Goal: Task Accomplishment & Management: Manage account settings

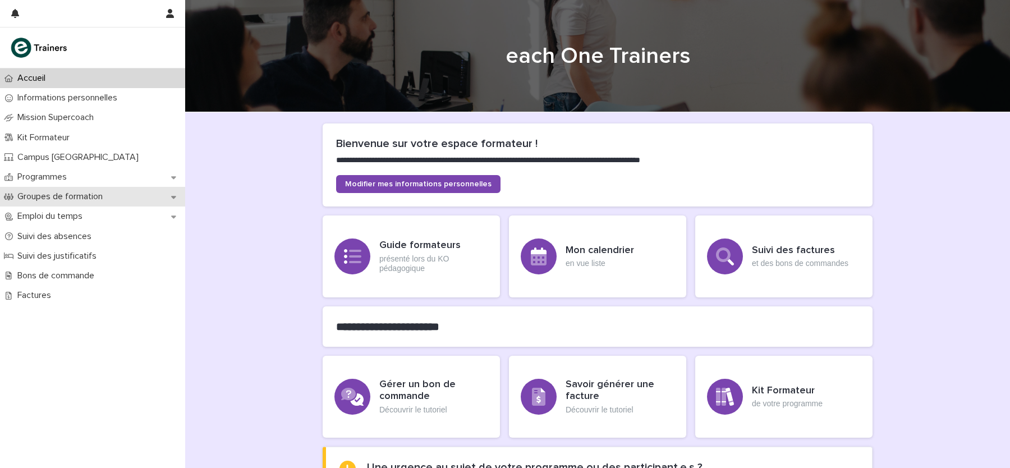
click at [102, 191] on div "Groupes de formation" at bounding box center [92, 197] width 185 height 20
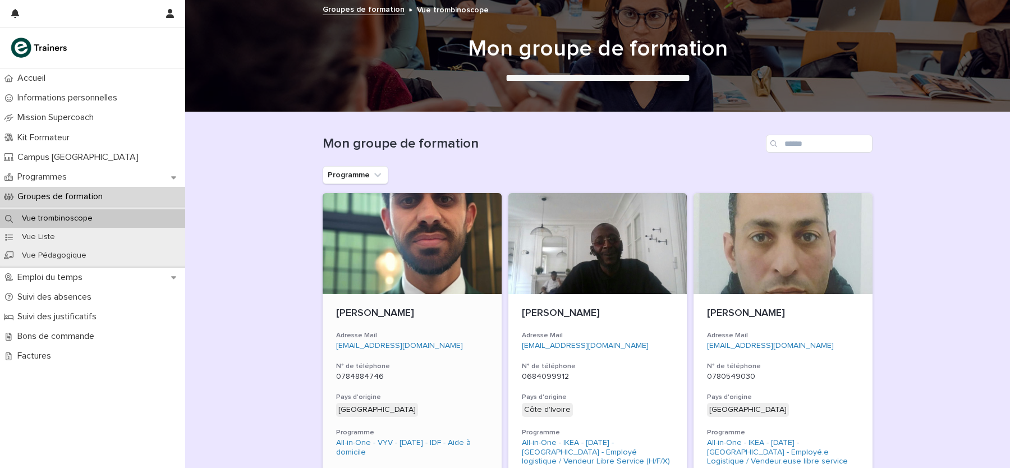
click at [413, 232] on div at bounding box center [412, 243] width 179 height 101
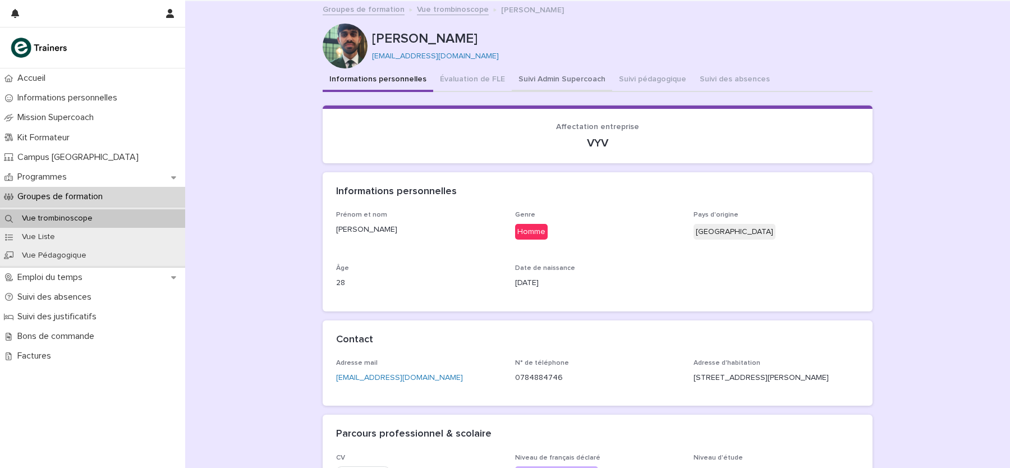
click at [578, 79] on button "Suivi Admin Supercoach" at bounding box center [562, 80] width 100 height 24
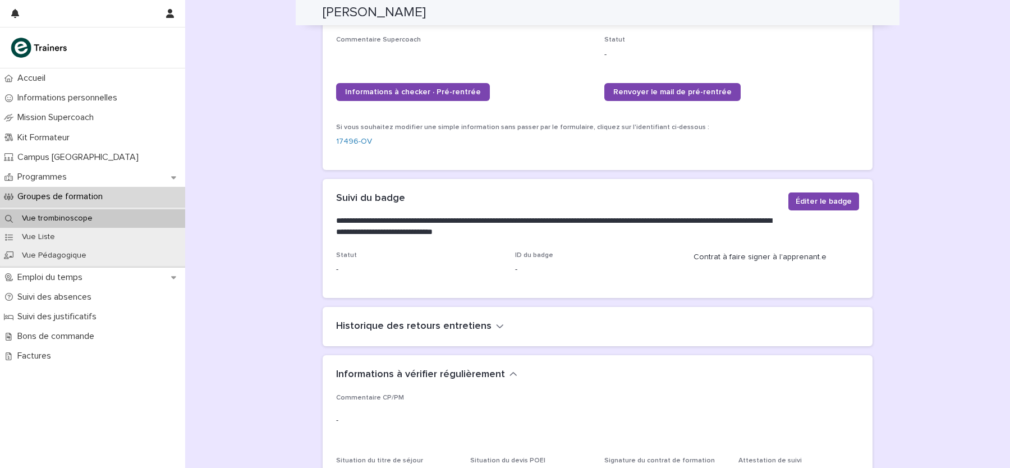
scroll to position [200, 0]
click at [809, 195] on span "Éditer le badge" at bounding box center [823, 200] width 56 height 11
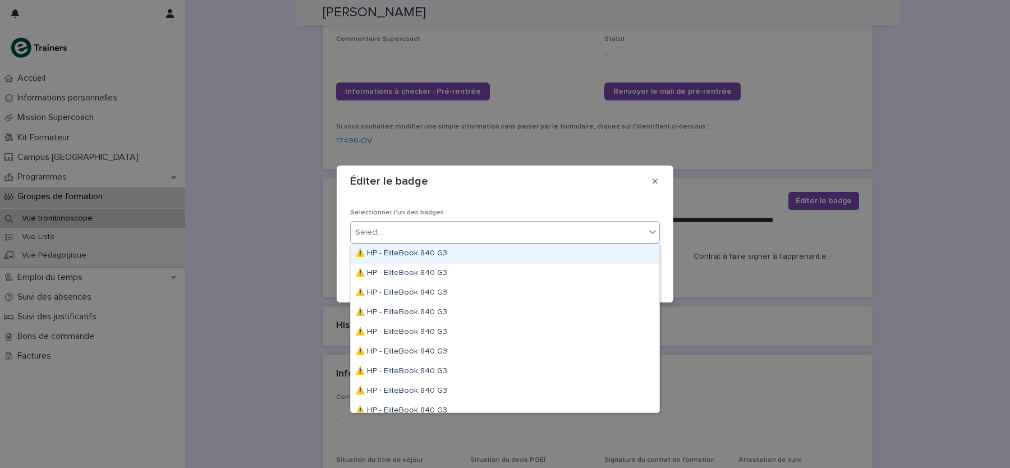
click at [600, 231] on div "Select..." at bounding box center [498, 232] width 295 height 19
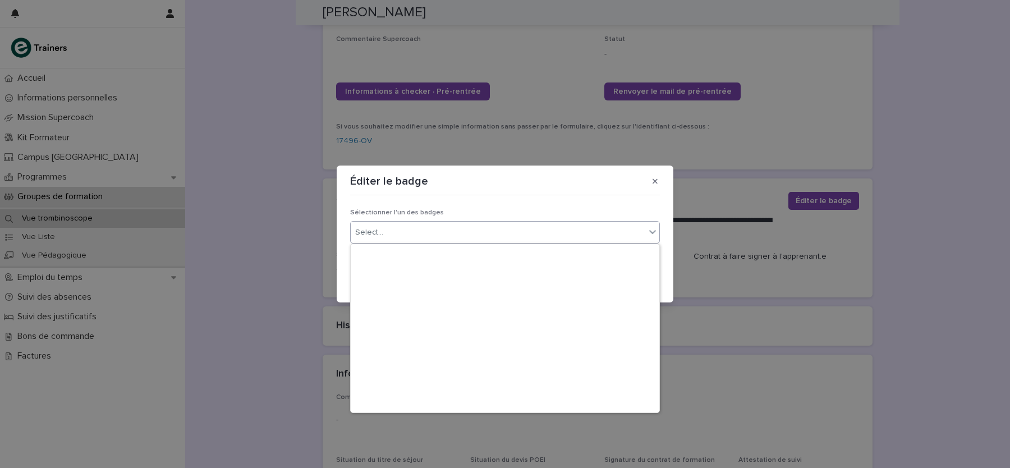
scroll to position [2502, 0]
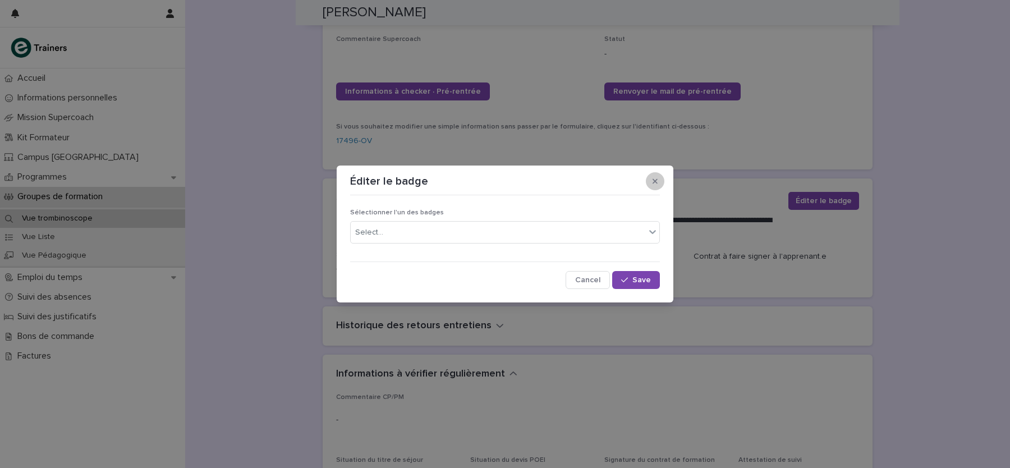
click at [657, 180] on icon "button" at bounding box center [654, 181] width 5 height 8
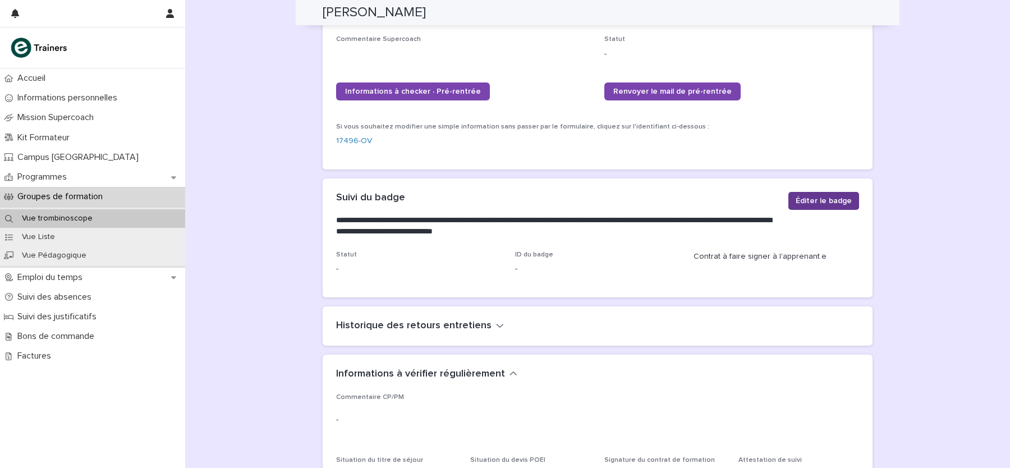
click at [813, 195] on span "Éditer le badge" at bounding box center [823, 200] width 56 height 11
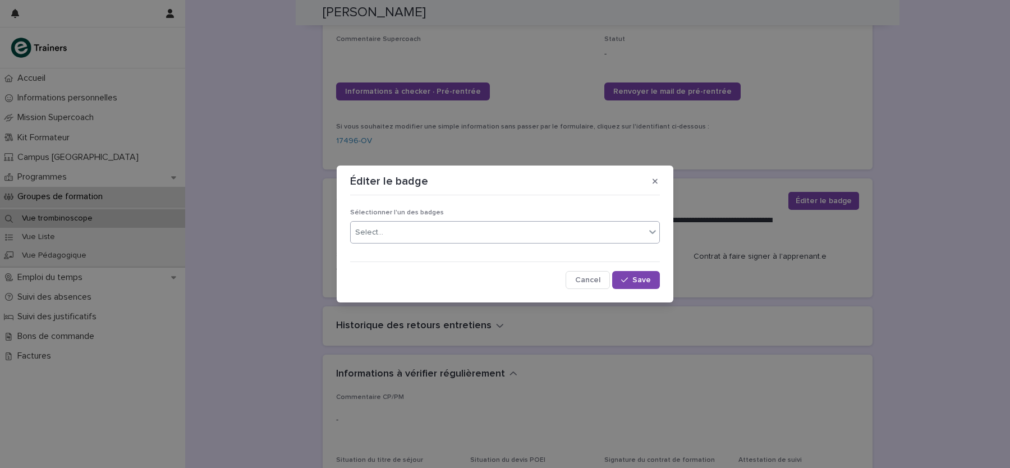
click at [429, 222] on div "Select..." at bounding box center [505, 232] width 310 height 22
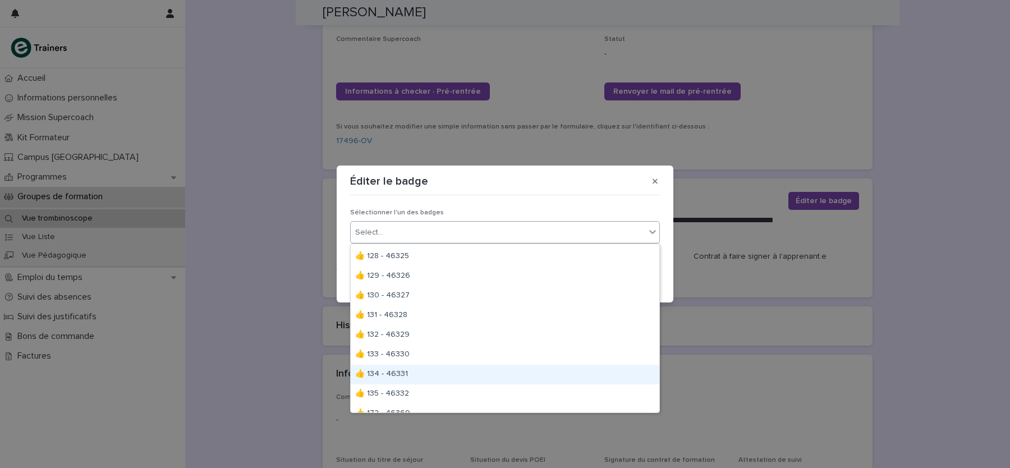
scroll to position [0, 0]
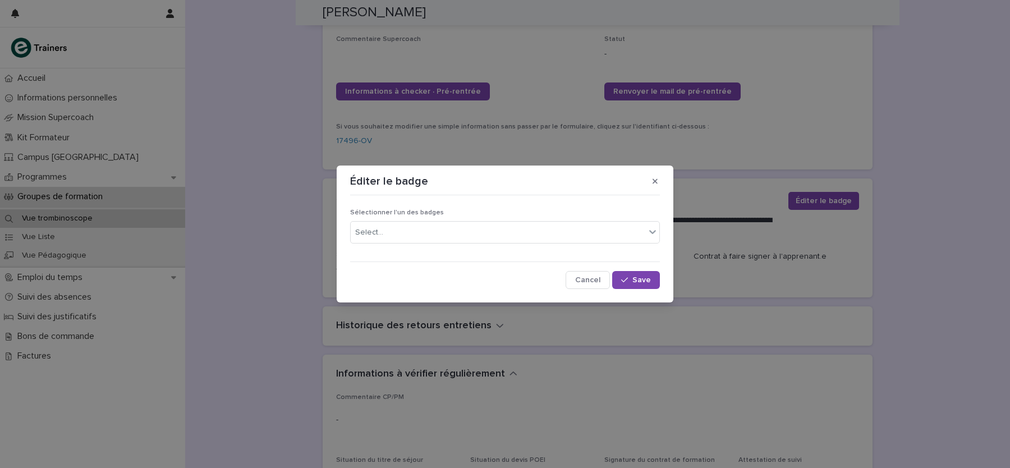
click at [733, 257] on div "Éditer le badge Sélectionner l'un des badges Select... Cancel Save" at bounding box center [505, 234] width 1010 height 468
click at [656, 176] on button "button" at bounding box center [655, 181] width 19 height 18
